Goal: Task Accomplishment & Management: Manage account settings

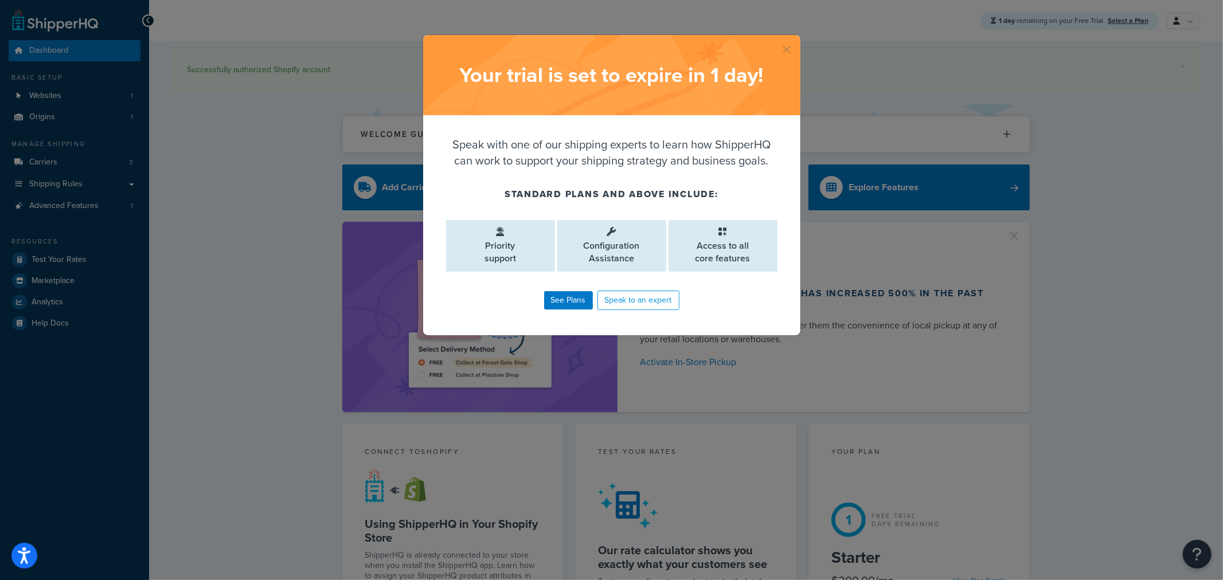
click at [798, 38] on button "button" at bounding box center [799, 36] width 3 height 3
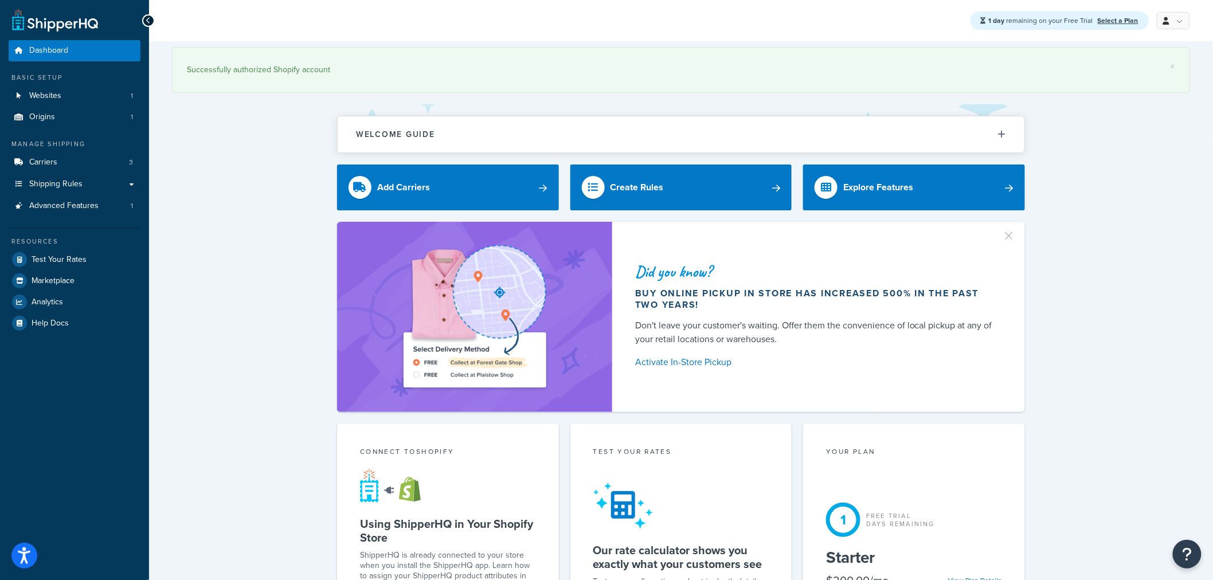
click at [77, 165] on link "Carriers 3" at bounding box center [75, 162] width 132 height 21
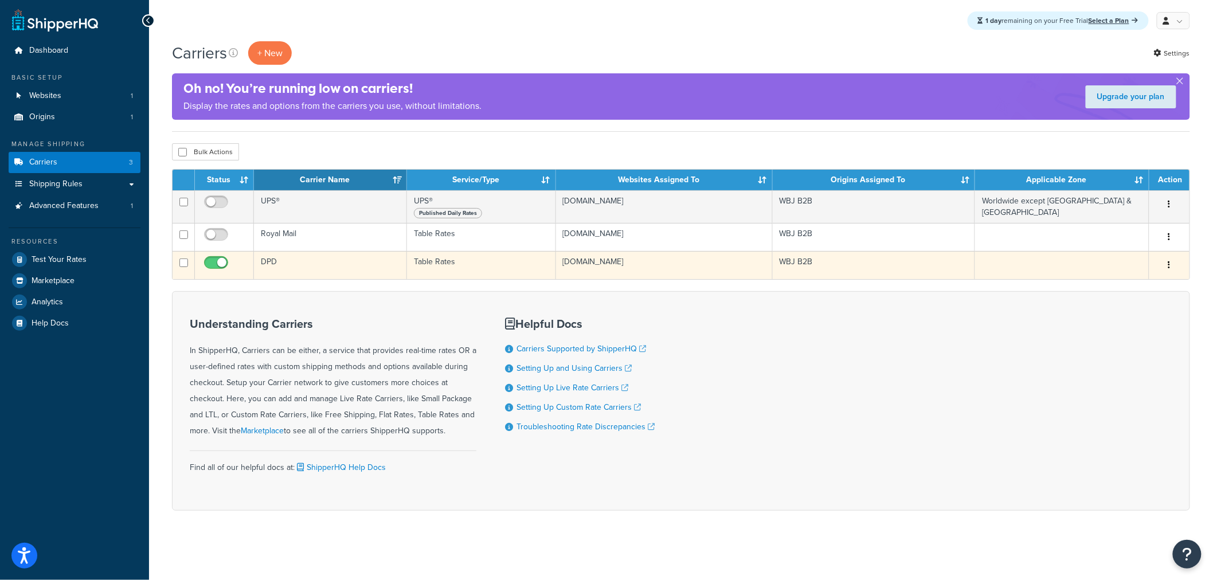
click at [869, 272] on td "WBJ B2B" at bounding box center [874, 265] width 203 height 28
click at [1167, 268] on button "button" at bounding box center [1170, 265] width 16 height 18
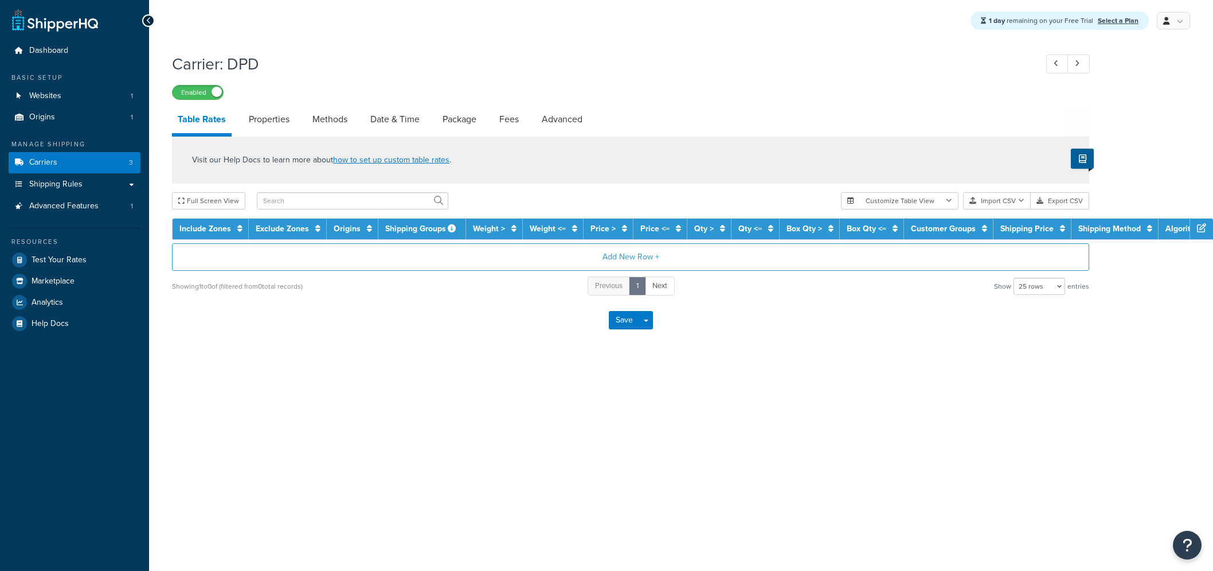
select select "25"
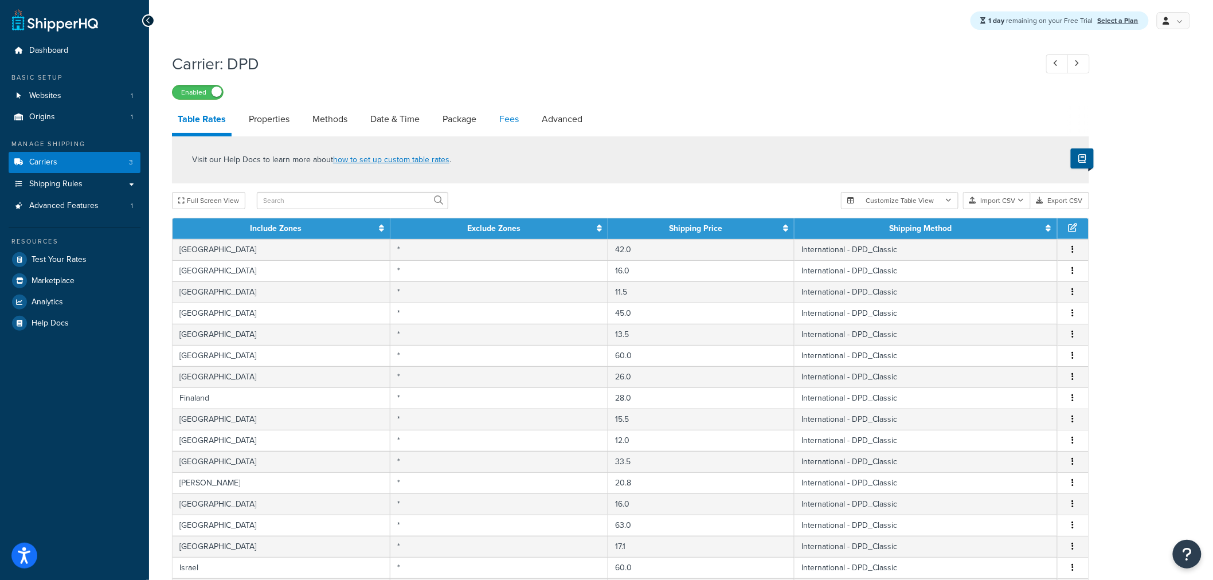
click at [507, 122] on link "Fees" at bounding box center [509, 120] width 31 height 28
select select "AFTER"
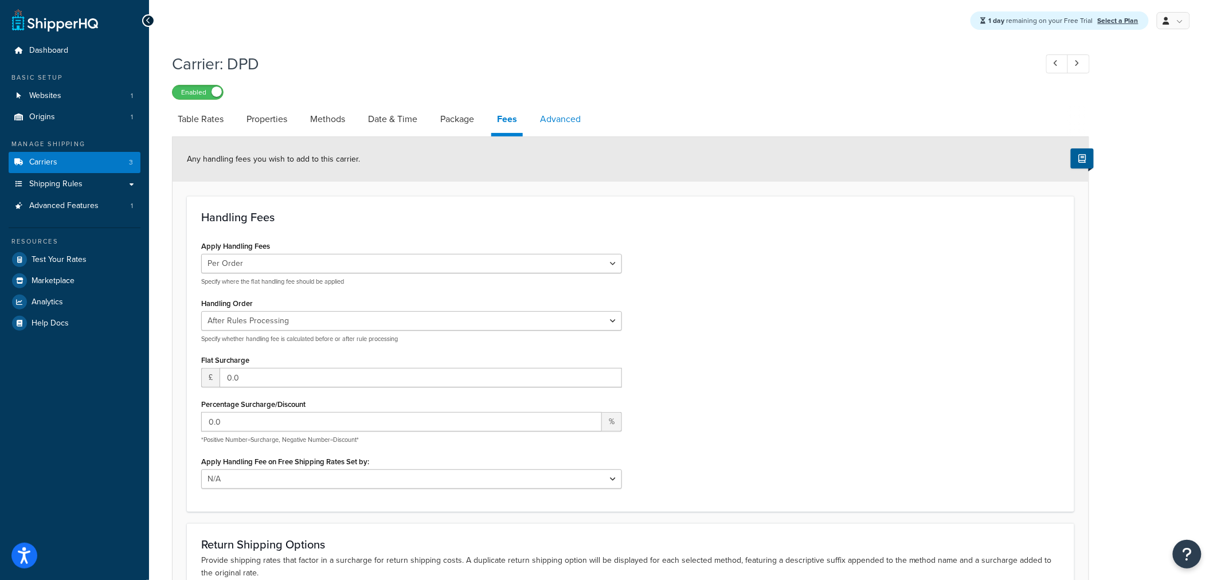
click at [564, 122] on link "Advanced" at bounding box center [560, 120] width 52 height 28
select select "false"
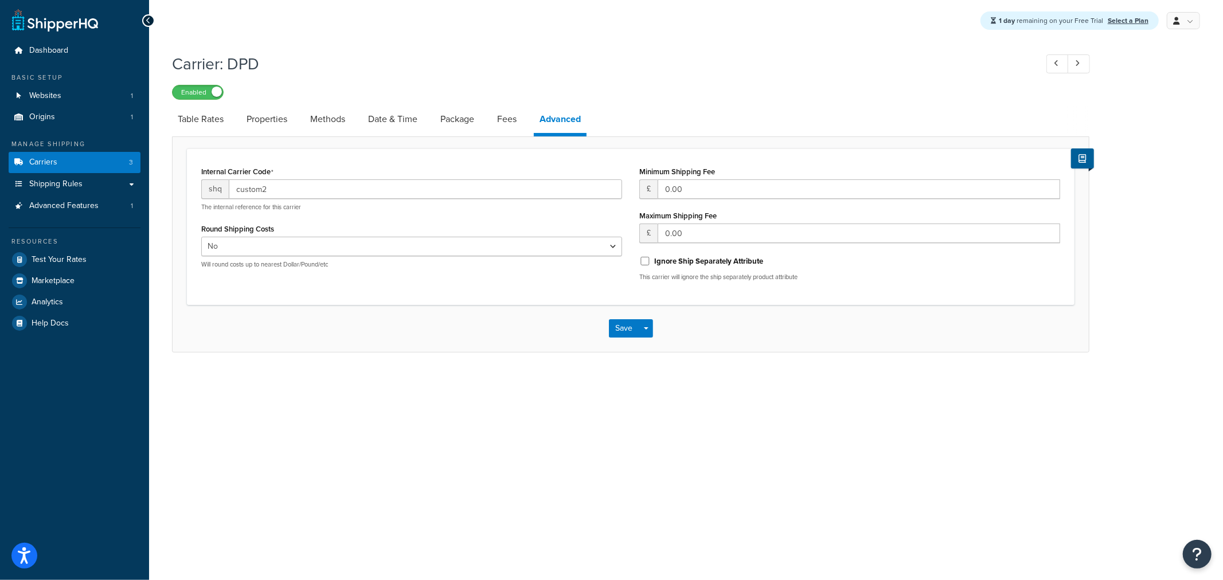
click at [474, 304] on div "Internal Carrier Code shq custom2 The internal reference for this carrier Round…" at bounding box center [631, 227] width 888 height 156
click at [499, 303] on div "Internal Carrier Code shq custom2 The internal reference for this carrier Round…" at bounding box center [631, 227] width 888 height 156
click at [437, 253] on select "Yes No" at bounding box center [411, 246] width 421 height 19
drag, startPoint x: 437, startPoint y: 253, endPoint x: 443, endPoint y: 310, distance: 57.1
click at [437, 253] on select "Yes No" at bounding box center [411, 246] width 421 height 19
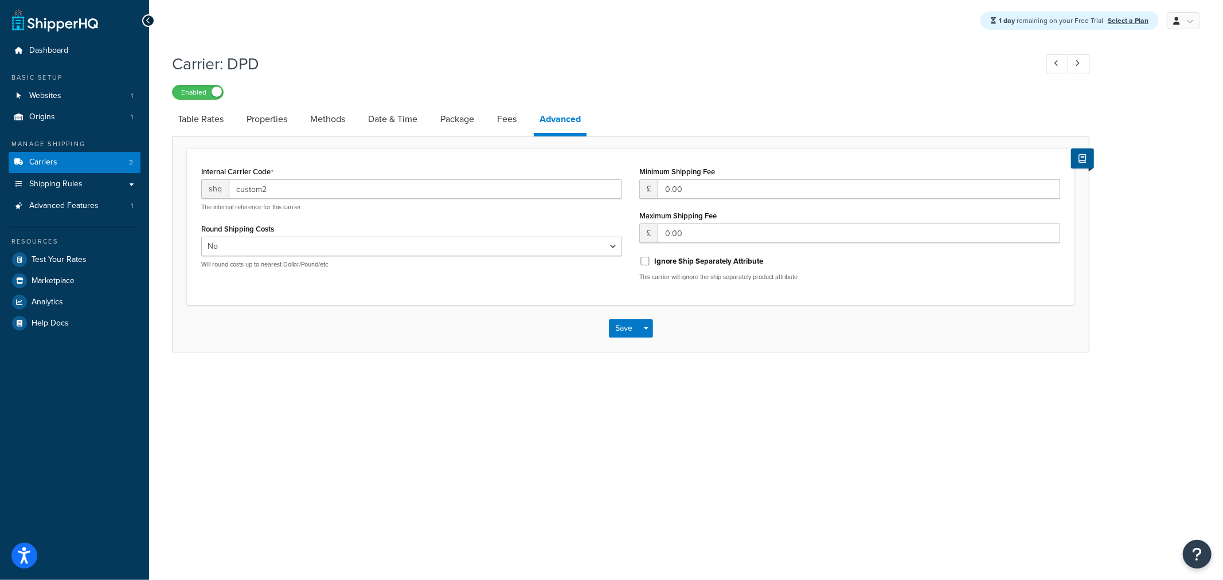
click at [447, 334] on div "Save Save Dropdown Save and Edit" at bounding box center [631, 328] width 916 height 47
click at [513, 111] on link "Fees" at bounding box center [506, 120] width 31 height 28
select select "AFTER"
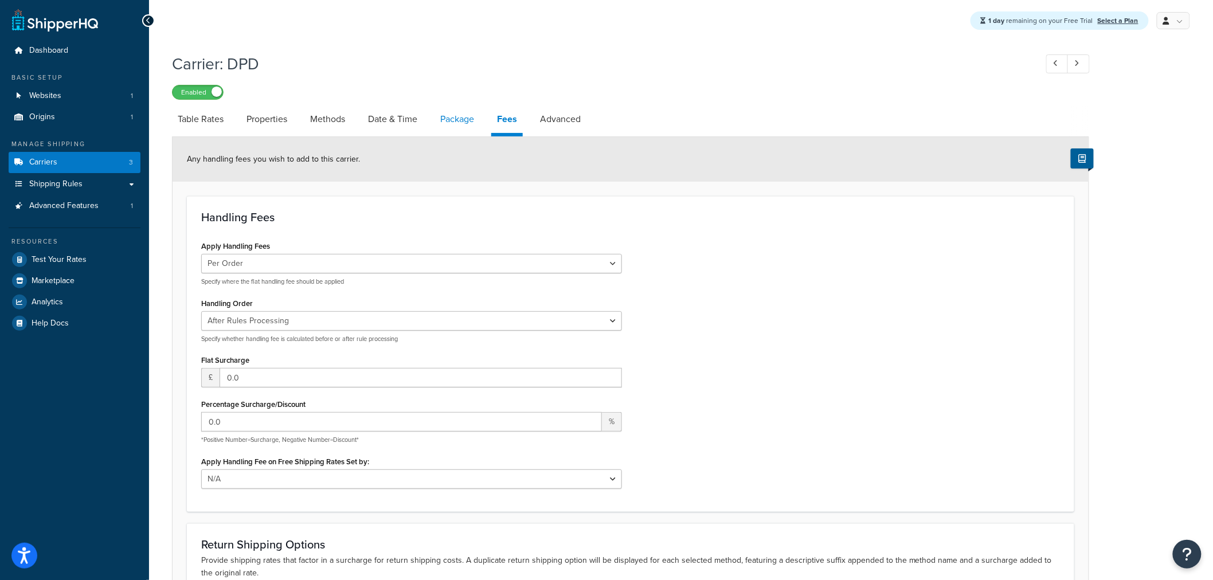
click at [457, 123] on link "Package" at bounding box center [457, 120] width 45 height 28
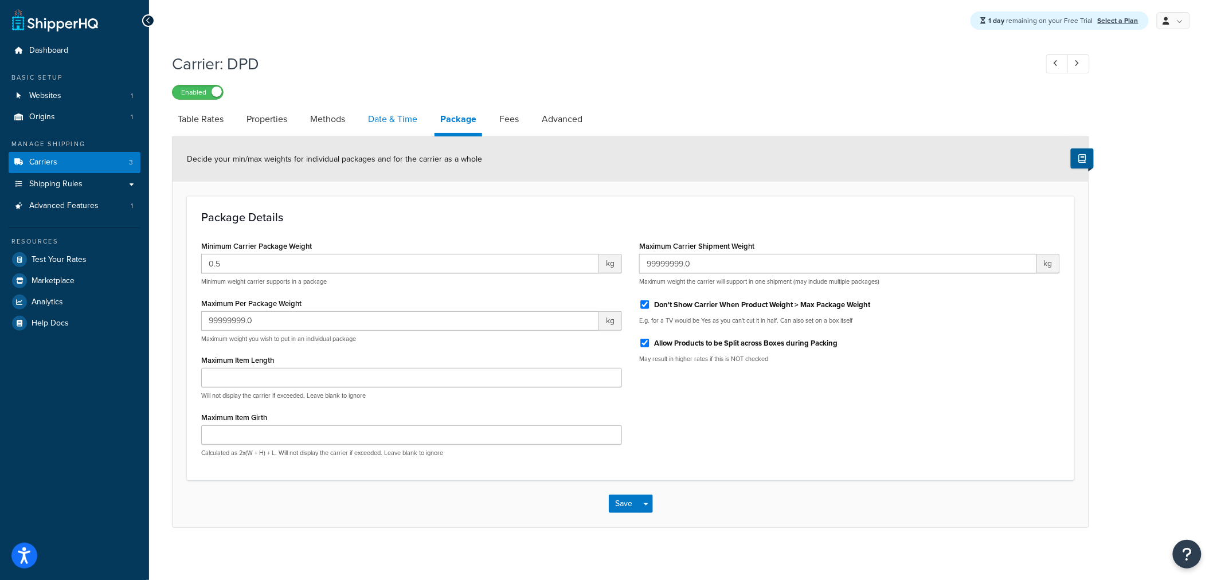
click at [393, 124] on link "Date & Time" at bounding box center [392, 120] width 61 height 28
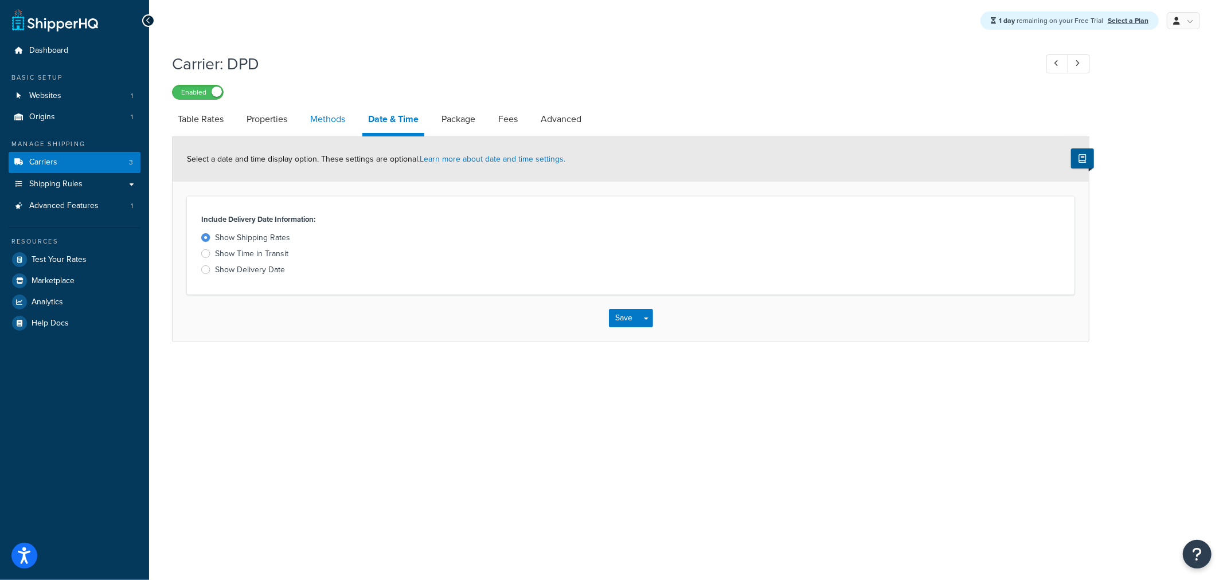
click at [321, 124] on link "Methods" at bounding box center [327, 120] width 46 height 28
select select "25"
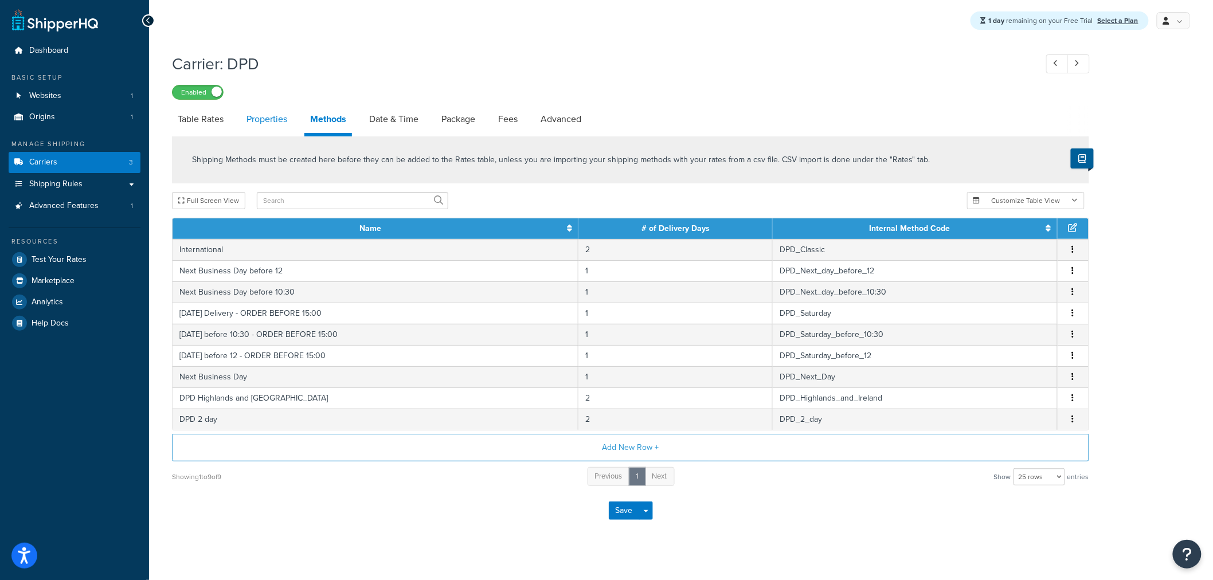
click at [256, 119] on link "Properties" at bounding box center [267, 120] width 52 height 28
select select "HIGHEST"
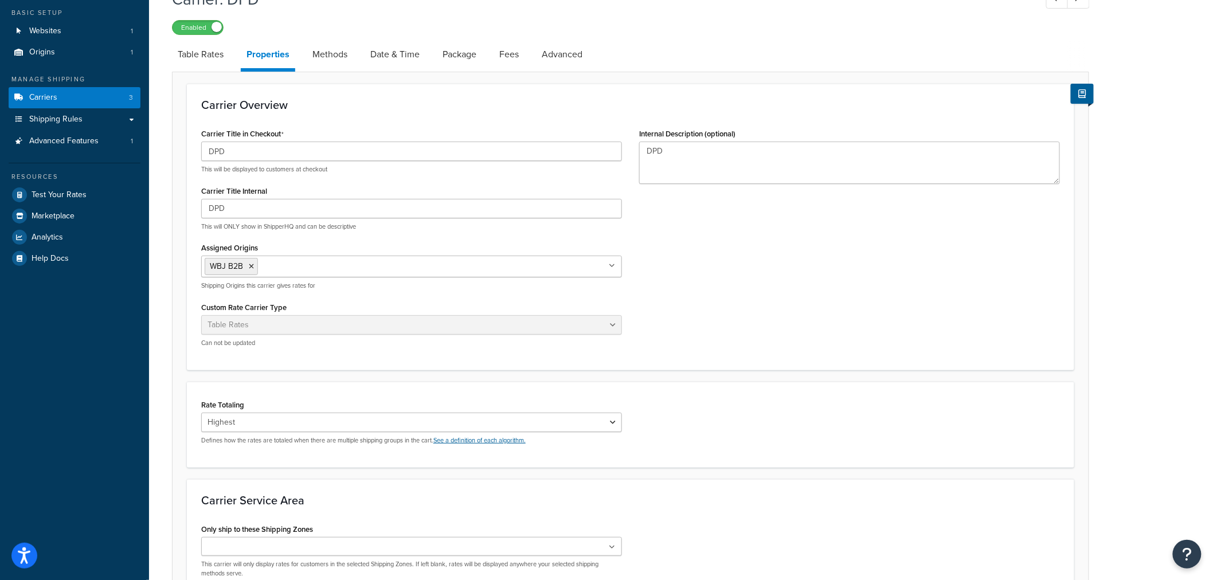
scroll to position [191, 0]
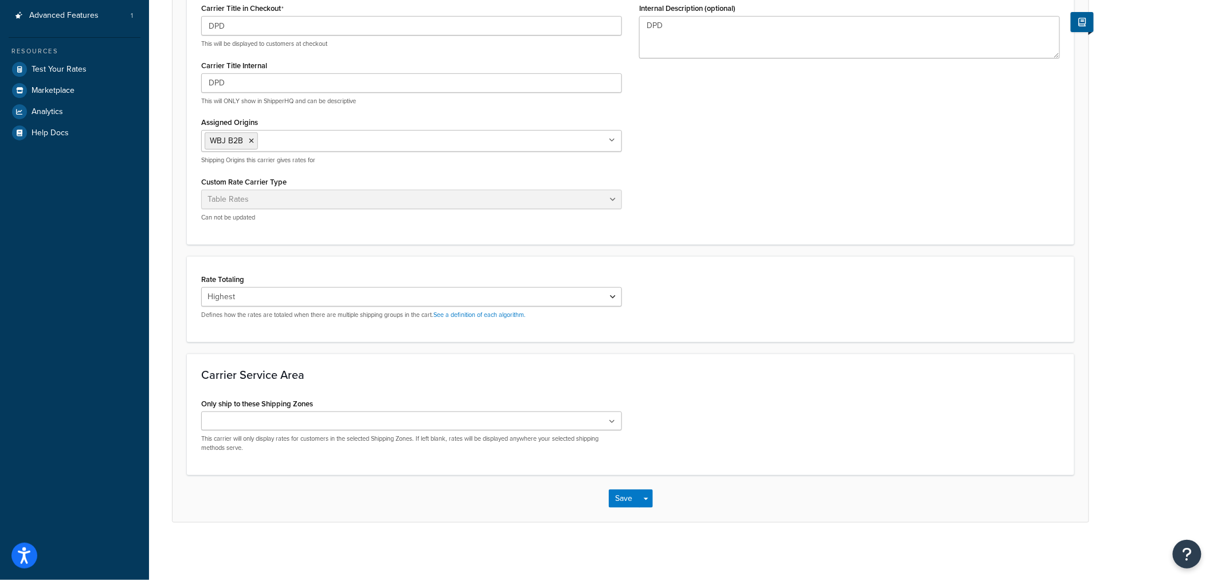
click at [791, 388] on div "Carrier Service Area Only ship to these Shipping Zones Worldwide except UK & QA…" at bounding box center [631, 415] width 888 height 122
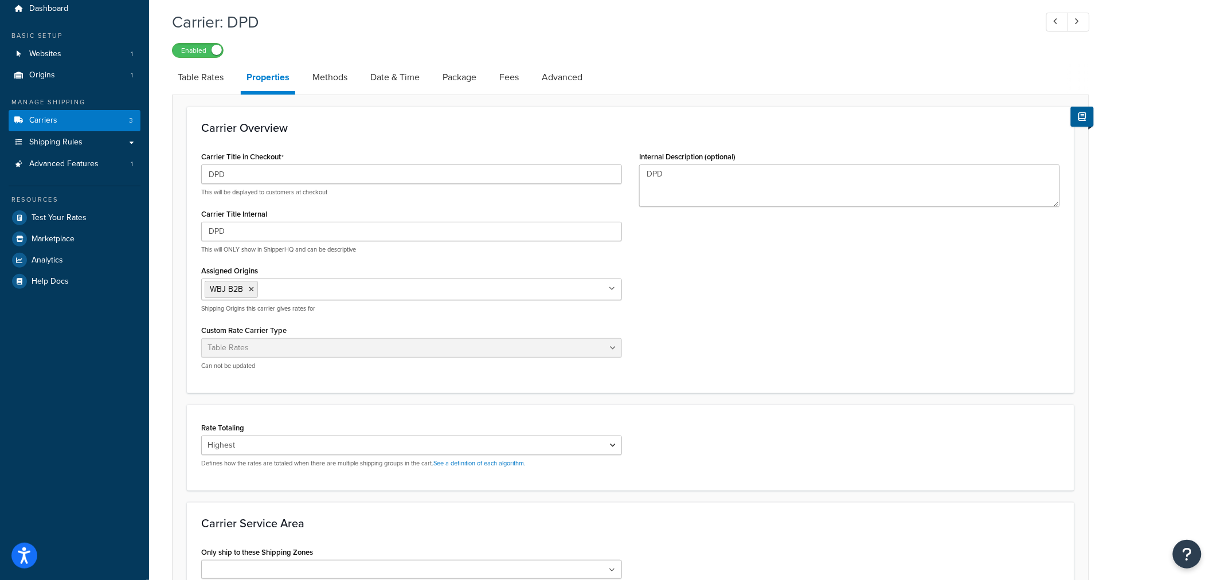
scroll to position [0, 0]
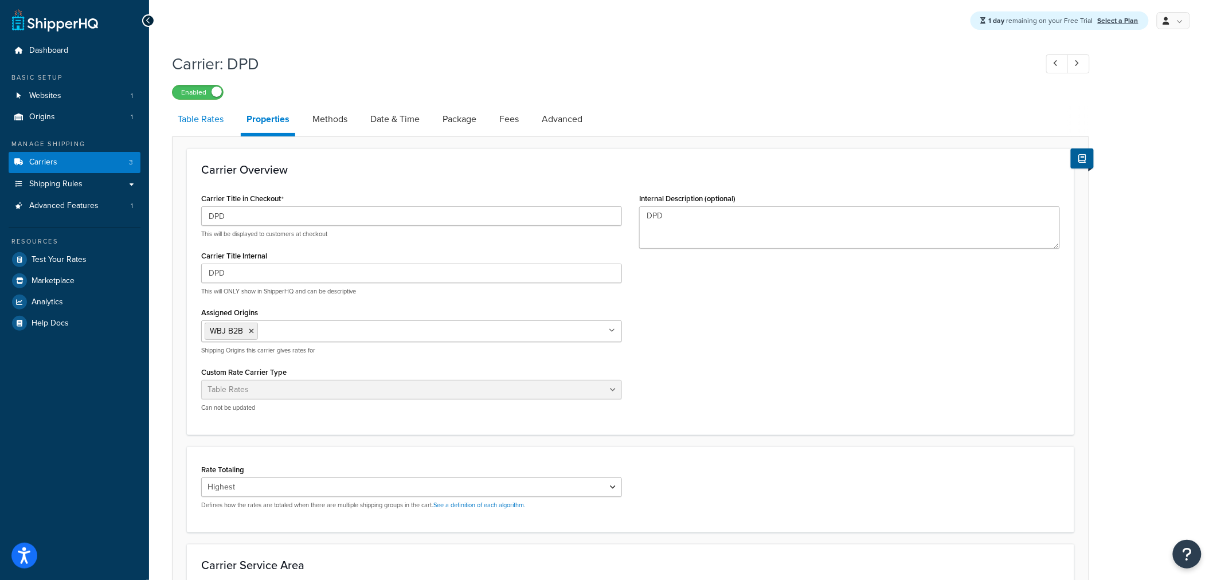
click at [192, 125] on link "Table Rates" at bounding box center [200, 120] width 57 height 28
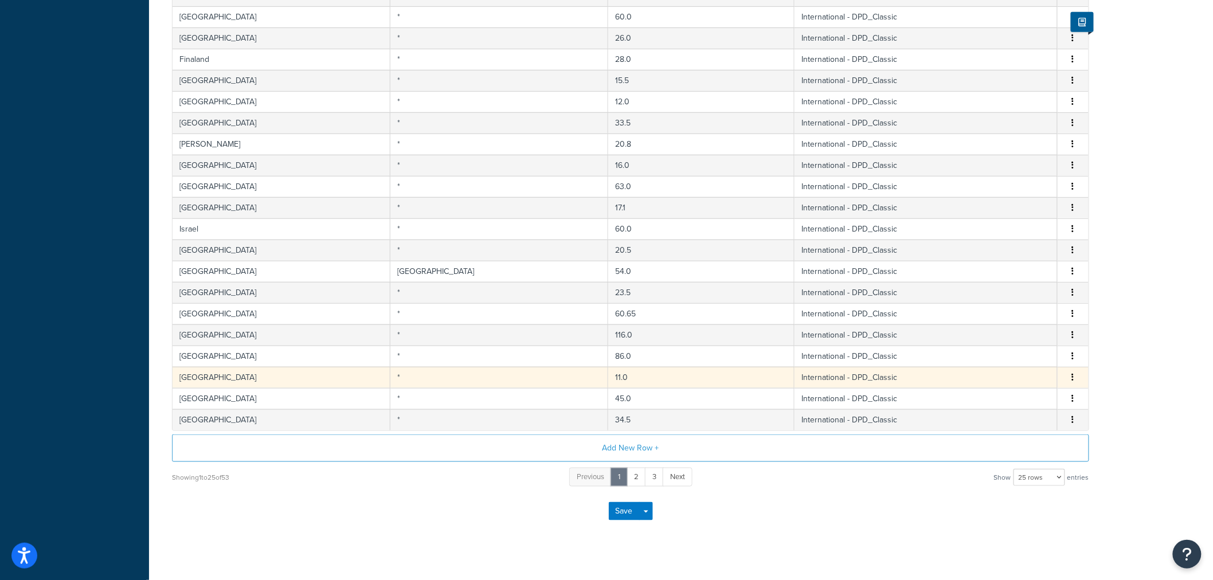
scroll to position [353, 0]
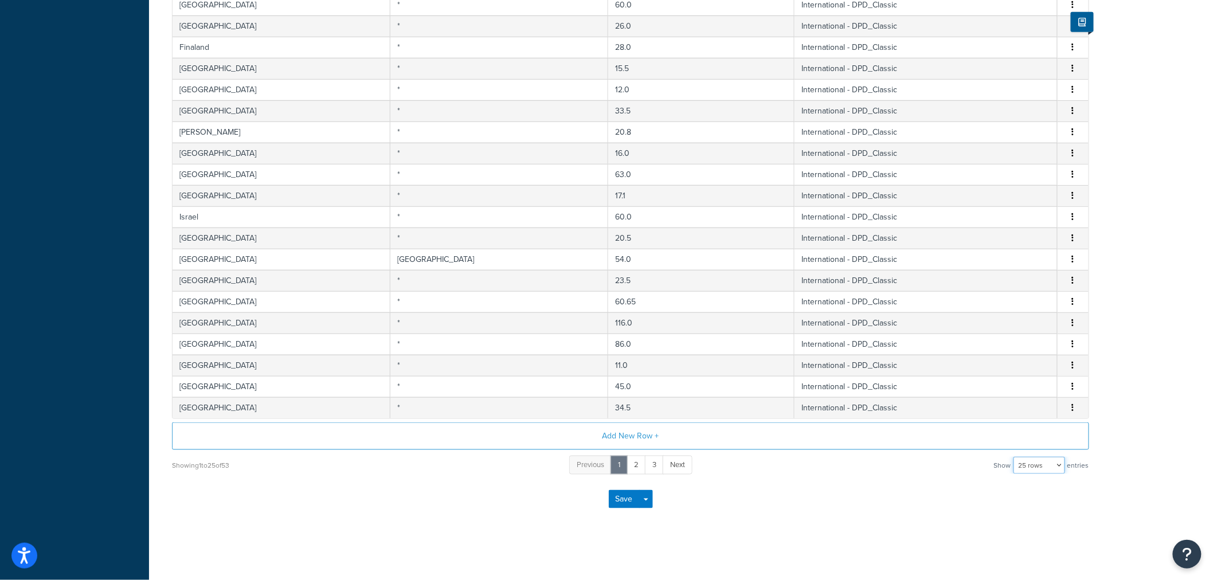
drag, startPoint x: 1050, startPoint y: 467, endPoint x: 1049, endPoint y: 474, distance: 6.3
click at [1050, 467] on select "10 rows 15 rows 25 rows 50 rows 100 rows 1000 rows" at bounding box center [1040, 465] width 52 height 17
select select "1000"
click at [1015, 457] on select "10 rows 15 rows 25 rows 50 rows 100 rows 1000 rows" at bounding box center [1040, 465] width 52 height 17
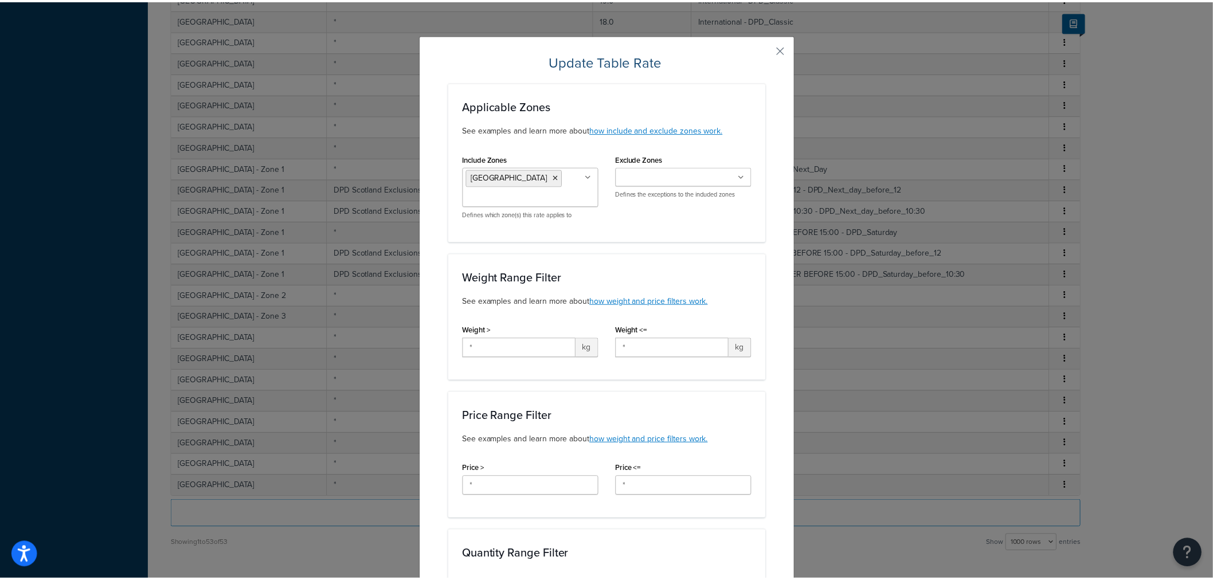
scroll to position [948, 0]
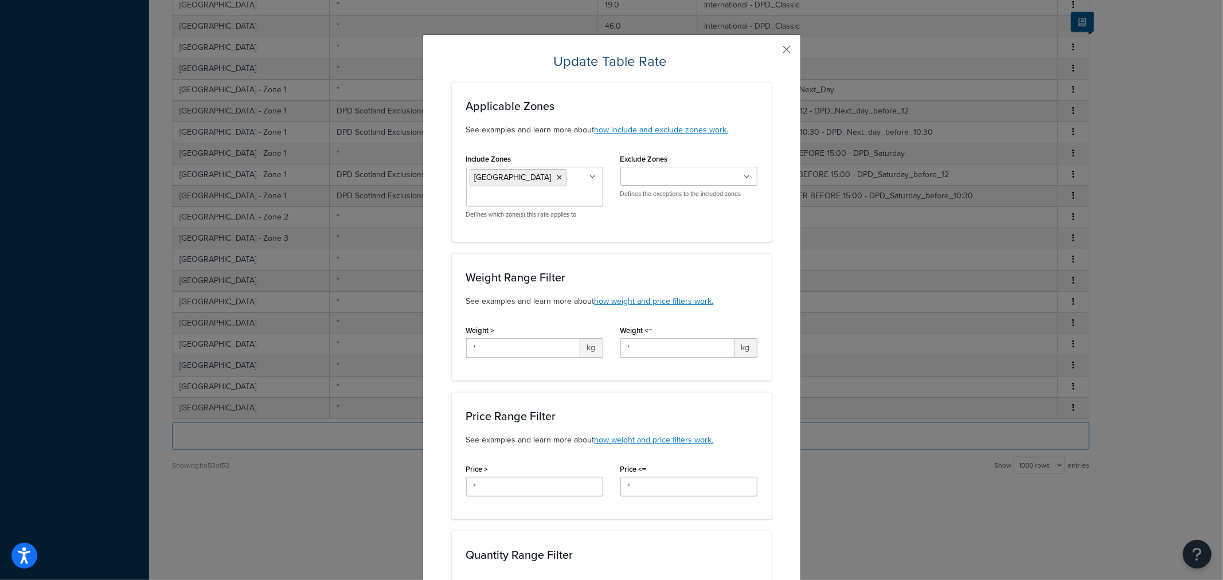
click at [772, 52] on button "button" at bounding box center [770, 53] width 3 height 3
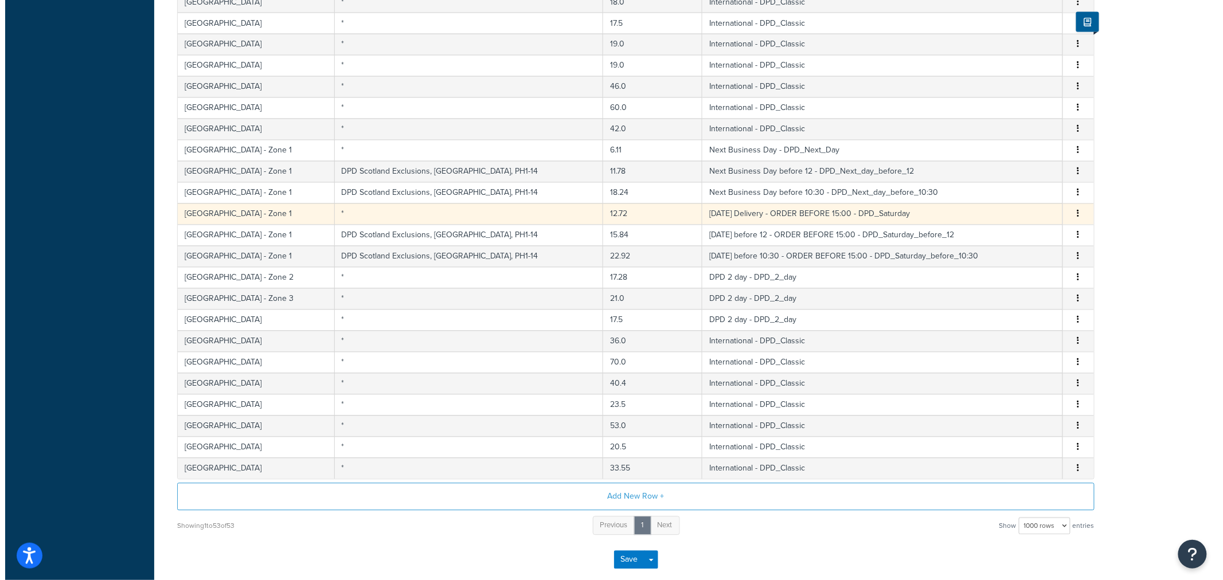
scroll to position [821, 0]
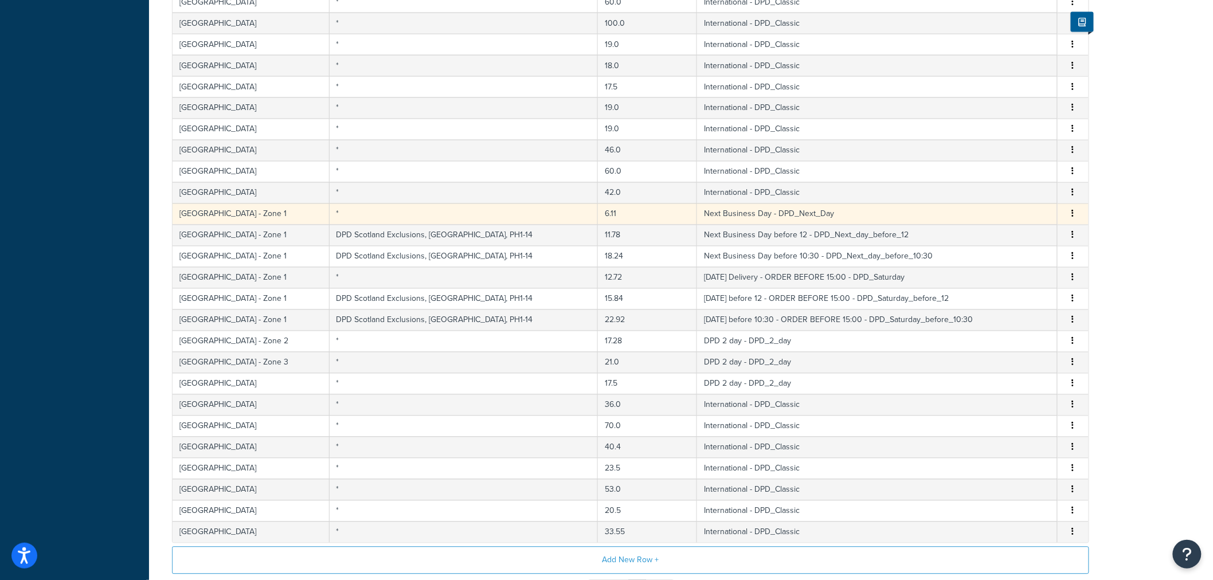
click at [1069, 213] on button "button" at bounding box center [1073, 214] width 9 height 13
click at [1033, 196] on div "Edit" at bounding box center [1015, 194] width 81 height 24
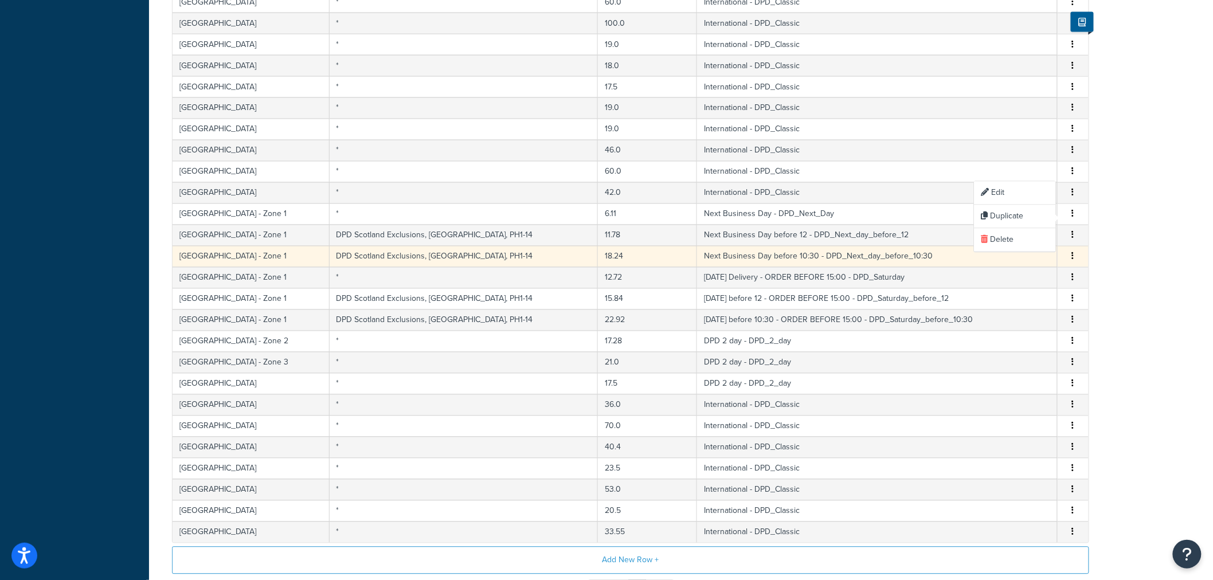
select select "175570"
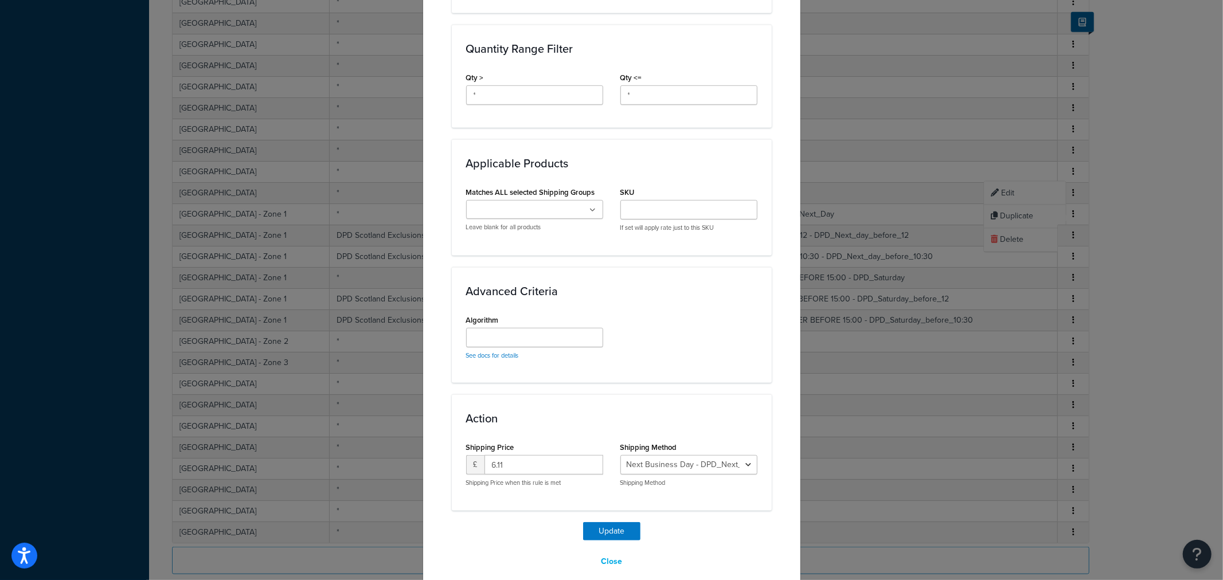
scroll to position [522, 0]
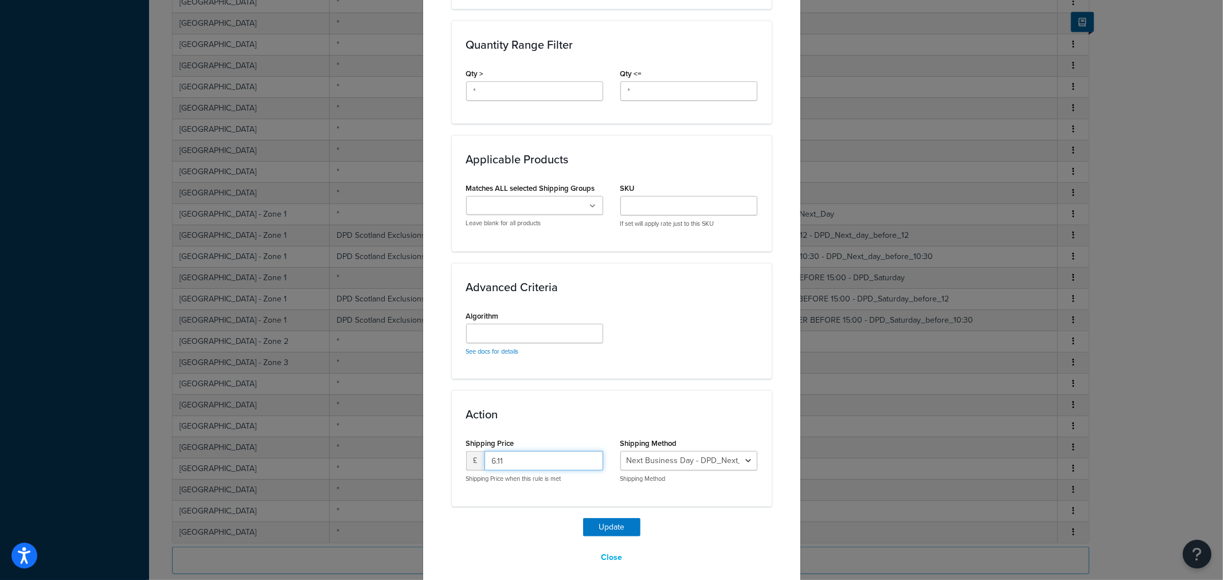
click at [551, 451] on input "6.11" at bounding box center [544, 460] width 119 height 19
type input "5.09"
click at [650, 349] on div "Algorithm See docs for details" at bounding box center [612, 336] width 308 height 57
click at [599, 519] on button "Update" at bounding box center [611, 527] width 57 height 18
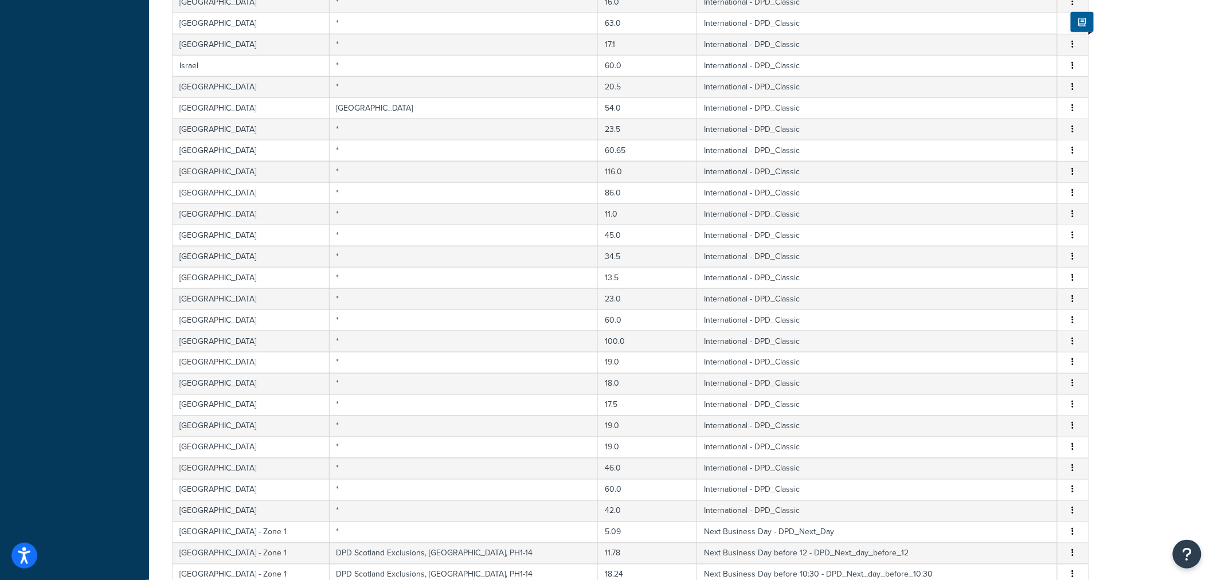
scroll to position [0, 0]
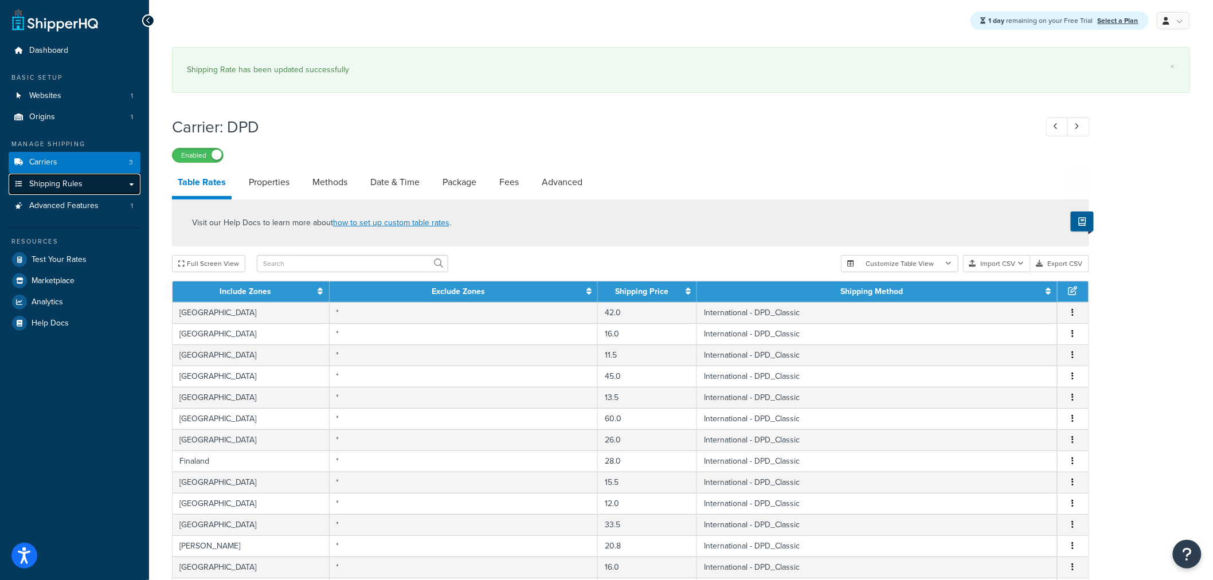
click at [76, 187] on span "Shipping Rules" at bounding box center [55, 184] width 53 height 10
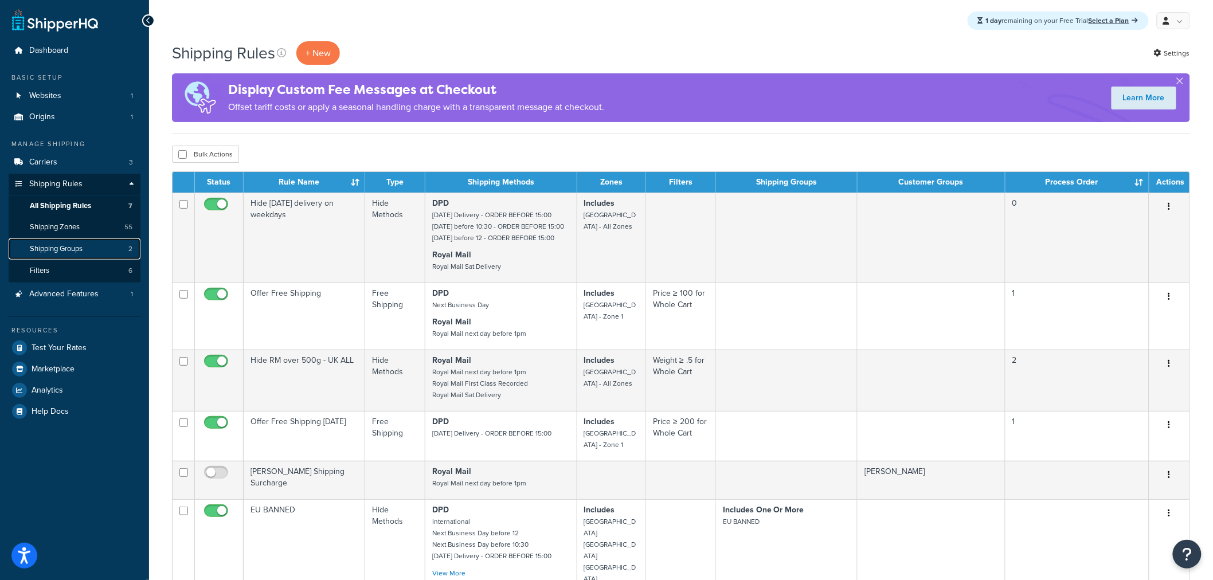
click at [70, 244] on span "Shipping Groups" at bounding box center [56, 249] width 53 height 10
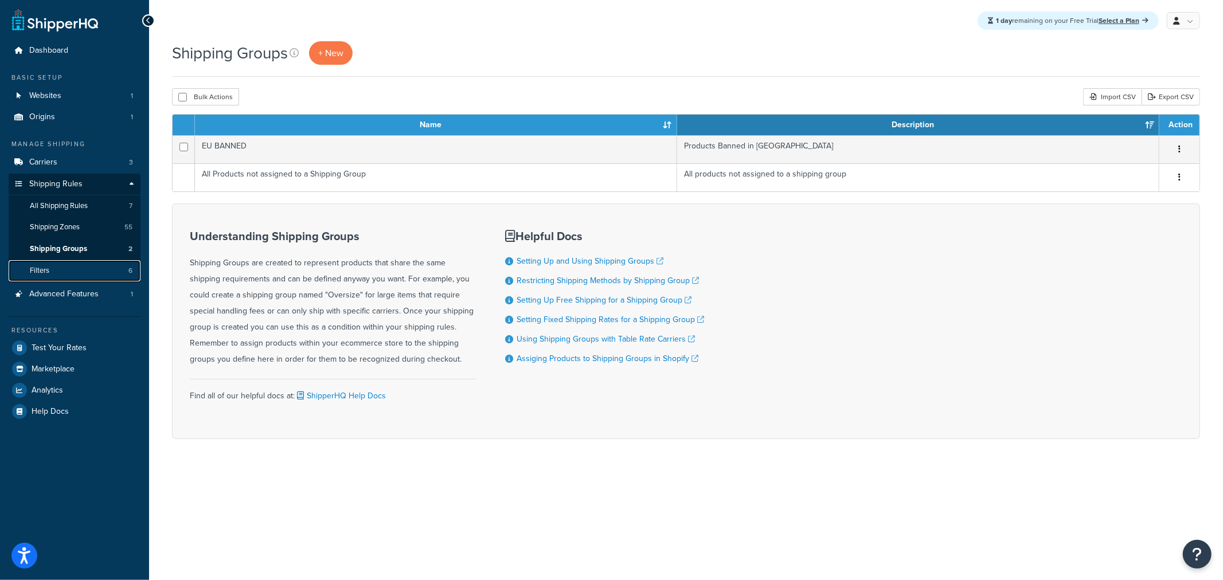
drag, startPoint x: 0, startPoint y: 0, endPoint x: 83, endPoint y: 263, distance: 275.3
click at [83, 263] on link "Filters 6" at bounding box center [75, 270] width 132 height 21
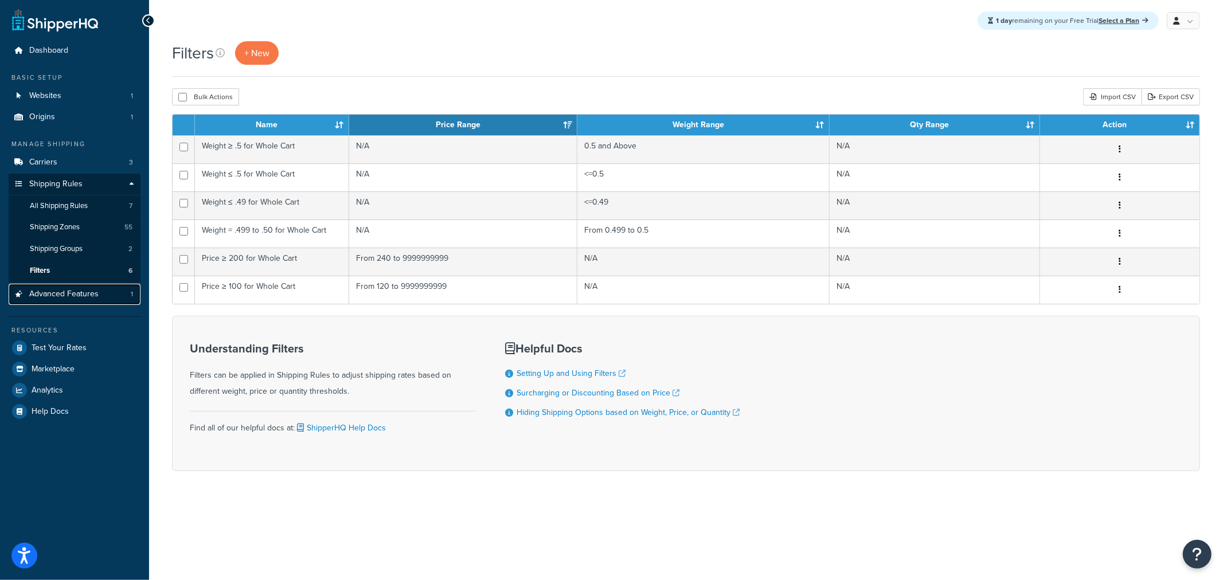
click at [87, 299] on link "Advanced Features 1" at bounding box center [75, 294] width 132 height 21
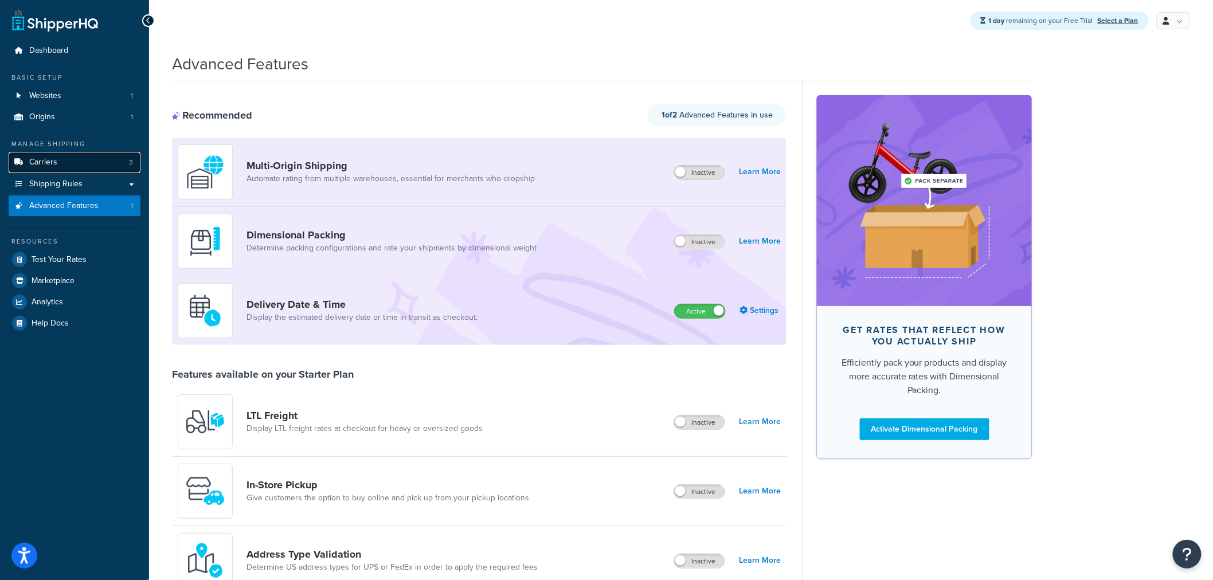
click at [56, 164] on link "Carriers 3" at bounding box center [75, 162] width 132 height 21
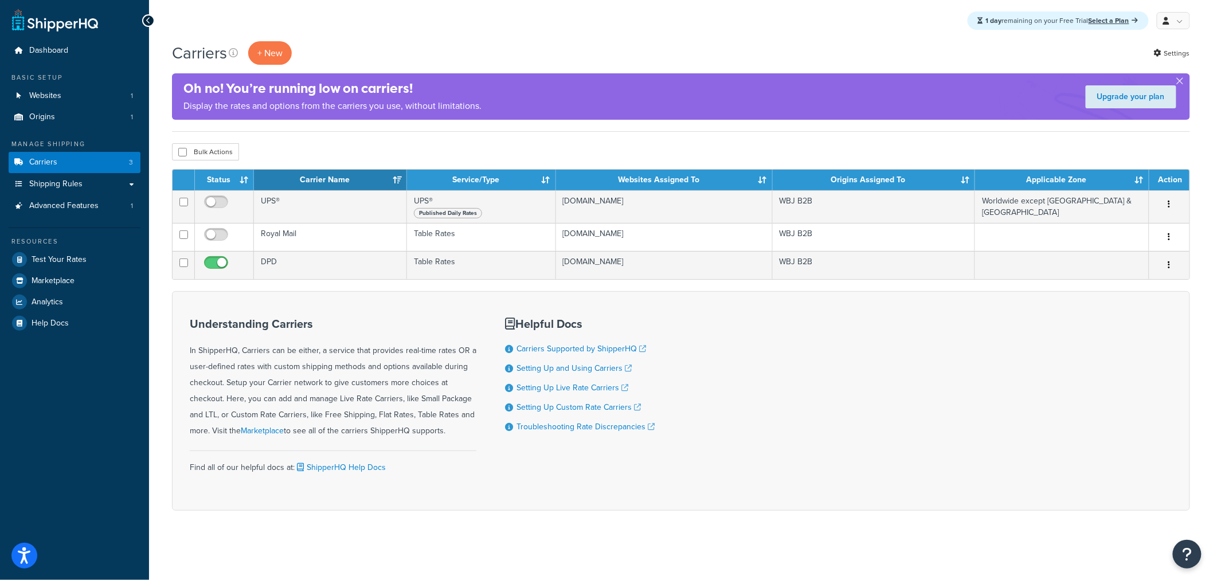
click at [716, 494] on div "Understanding Carriers In ShipperHQ, Carriers can be either, a service that pro…" at bounding box center [681, 401] width 1018 height 220
